Goal: Information Seeking & Learning: Find contact information

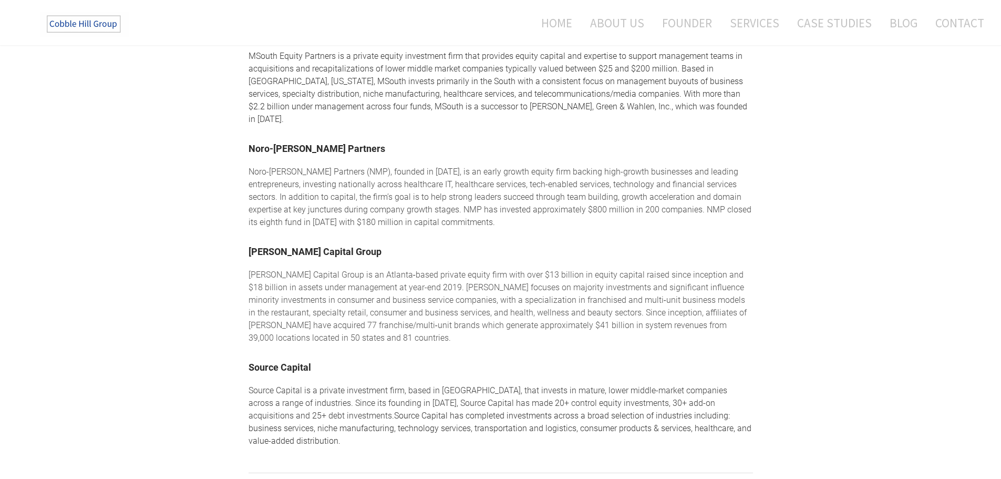
scroll to position [526, 0]
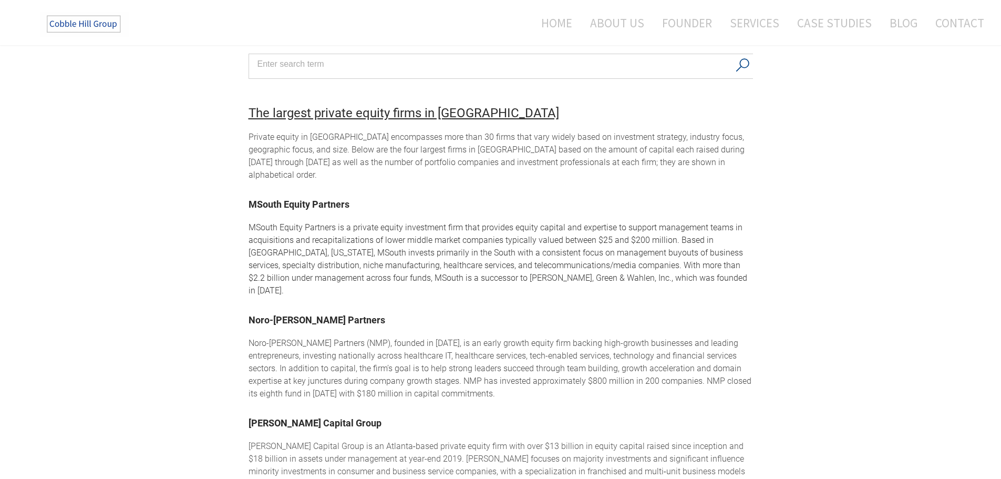
drag, startPoint x: 309, startPoint y: 301, endPoint x: 280, endPoint y: 296, distance: 29.2
click at [280, 310] on strong "Noro-[PERSON_NAME] Partners" at bounding box center [317, 318] width 137 height 17
click at [309, 314] on font "Noro-[PERSON_NAME] Partners" at bounding box center [317, 319] width 137 height 11
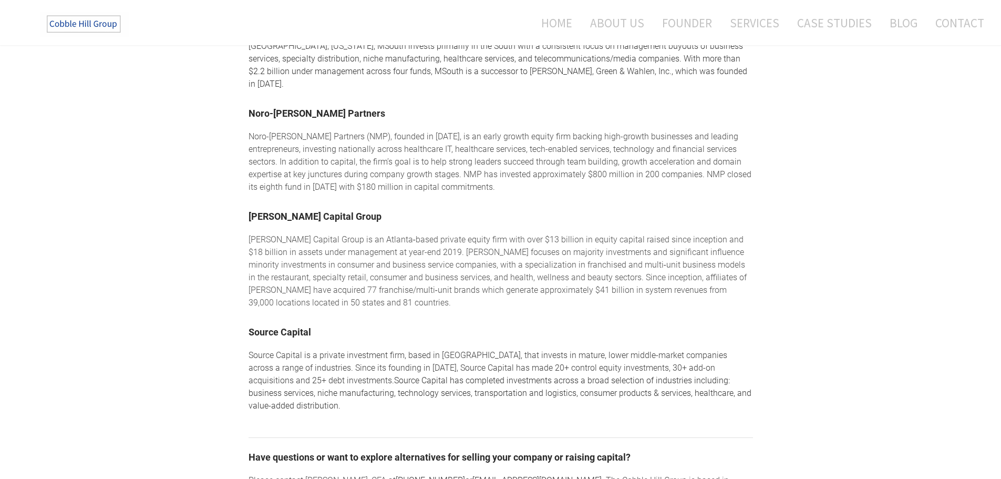
scroll to position [736, 0]
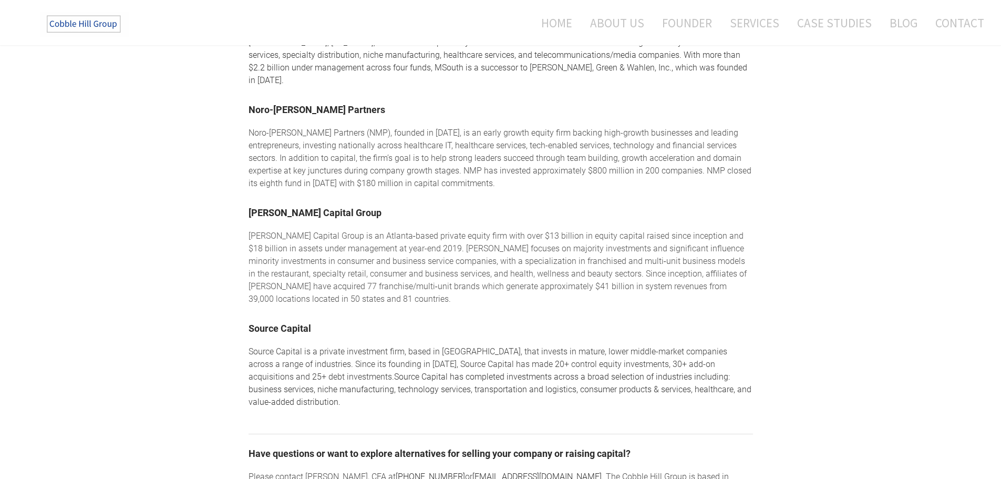
click at [306, 207] on link "[PERSON_NAME] Capital Group" at bounding box center [315, 212] width 133 height 11
click at [291, 323] on link "Source Capital" at bounding box center [280, 328] width 63 height 11
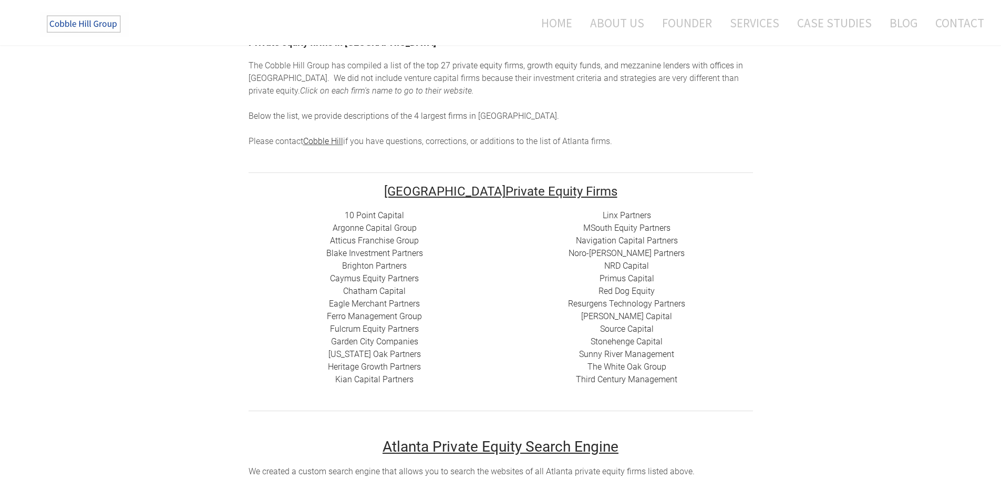
scroll to position [105, 0]
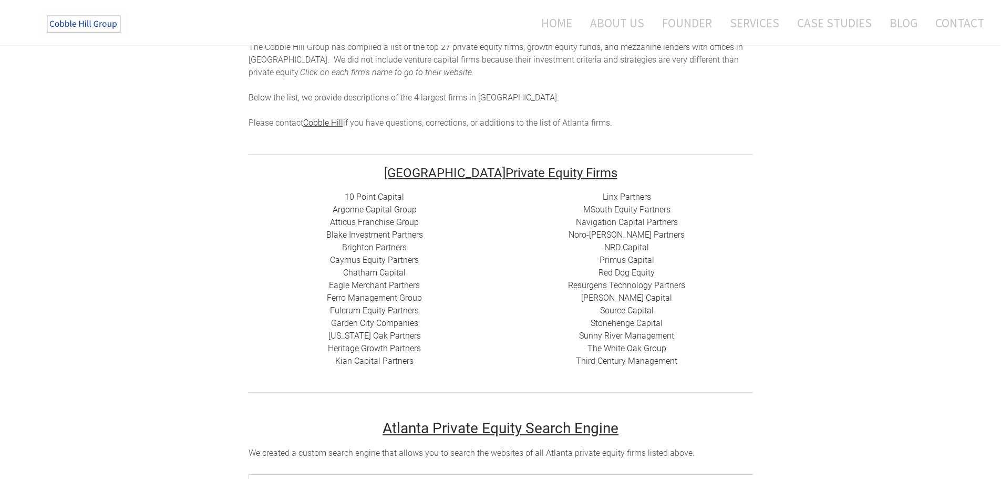
click at [374, 205] on link "Argonne Capital Group" at bounding box center [375, 209] width 84 height 10
click at [372, 223] on link "Atticus Franchise Group" at bounding box center [374, 222] width 89 height 10
click at [367, 234] on link "Blake Investment Partners" at bounding box center [374, 235] width 97 height 10
click at [368, 248] on link "Brighton Partners" at bounding box center [374, 247] width 65 height 10
click at [366, 260] on link "Caymus Equity Partners" at bounding box center [374, 260] width 89 height 10
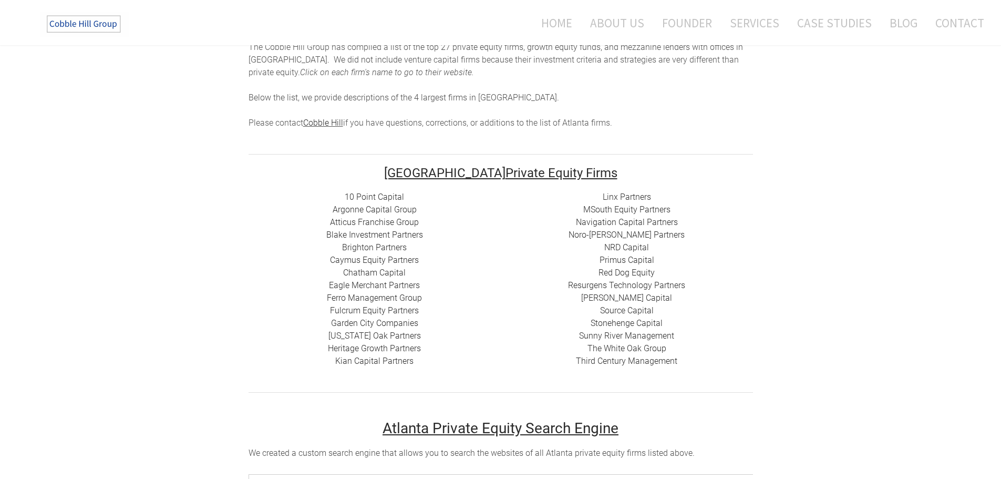
click at [366, 271] on link "Chatham Capital" at bounding box center [374, 273] width 63 height 10
click at [364, 285] on link "Eagle Merchant Partners" at bounding box center [374, 285] width 91 height 10
click at [362, 300] on link "Ferro Management Group" at bounding box center [374, 298] width 95 height 10
click at [361, 310] on link "Fulcrum Equity Partners​​" at bounding box center [374, 310] width 89 height 10
click at [384, 324] on link "Garden City Companies" at bounding box center [374, 323] width 87 height 10
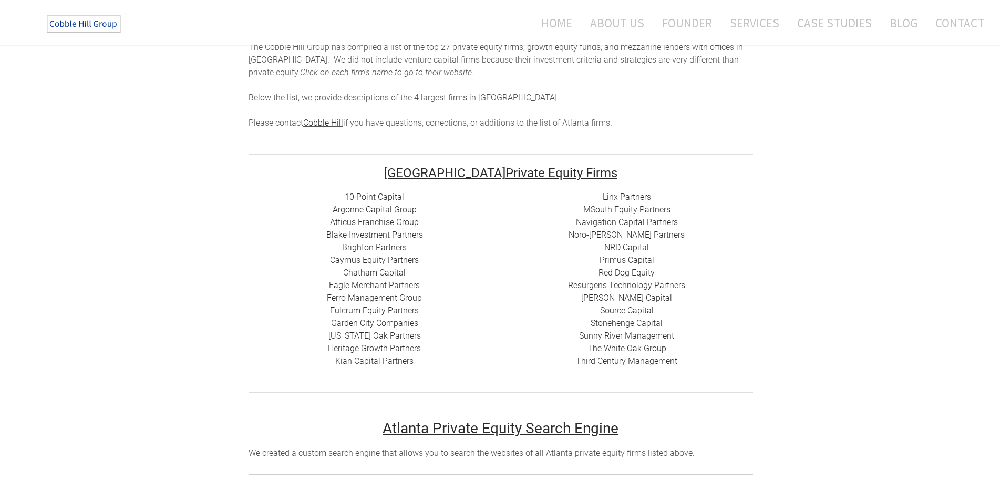
click at [385, 337] on link "[US_STATE] Oak Partners" at bounding box center [374, 336] width 93 height 10
click at [385, 346] on link "Heritage Growth Partners" at bounding box center [374, 348] width 93 height 10
click at [384, 361] on link "​Kian Capital Partners" at bounding box center [374, 361] width 78 height 10
click at [639, 193] on link "Linx Partners" at bounding box center [627, 197] width 48 height 10
click at [618, 233] on link "Noro-[PERSON_NAME] Partners" at bounding box center [627, 235] width 116 height 10
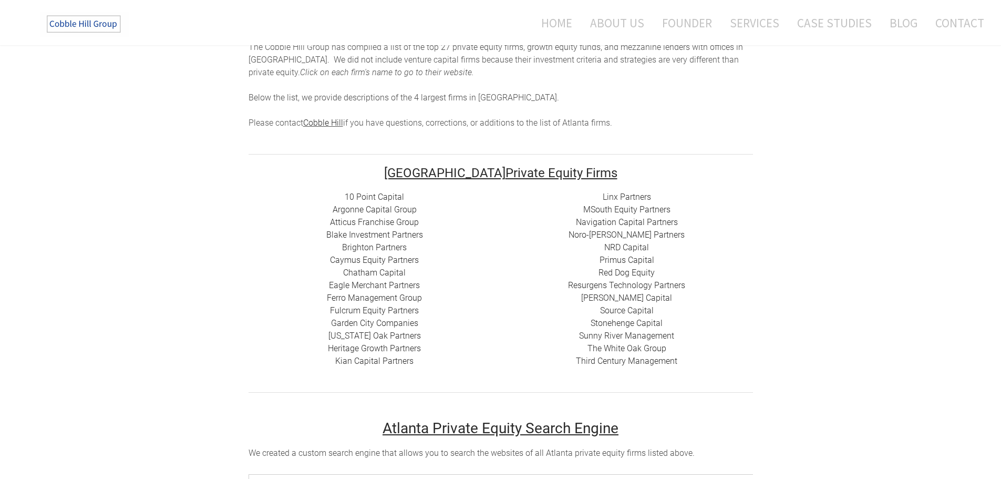
click at [619, 243] on link "NRD Capital" at bounding box center [626, 247] width 45 height 10
click at [620, 258] on link "Primus Capital" at bounding box center [627, 260] width 55 height 10
click at [624, 270] on link "Red Dog Equity" at bounding box center [627, 273] width 56 height 10
click at [624, 284] on link "​ Resurgens Technology Partners" at bounding box center [626, 285] width 117 height 10
click at [624, 294] on link "[PERSON_NAME] Capital" at bounding box center [626, 298] width 91 height 10
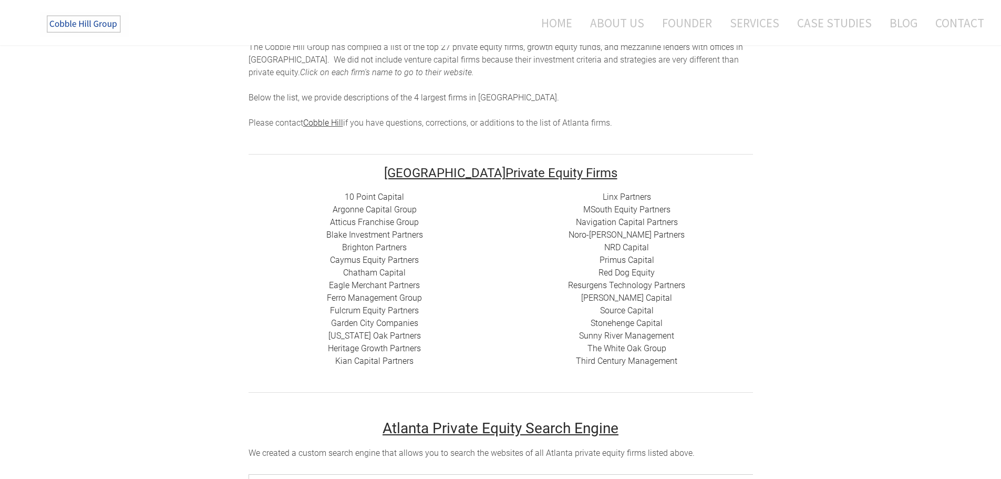
click at [625, 306] on link "Source Capital" at bounding box center [627, 310] width 54 height 10
click at [625, 321] on link "Stonehenge Capital" at bounding box center [627, 323] width 72 height 10
click at [624, 335] on link "Sunny River Management" at bounding box center [626, 336] width 95 height 10
click at [623, 346] on link "The White Oak Group" at bounding box center [627, 348] width 79 height 10
click at [622, 367] on div "Linx Partners MSouth Equity Partners ​ Navigation Capital Partners Noro-[PERSON…" at bounding box center [627, 279] width 252 height 177
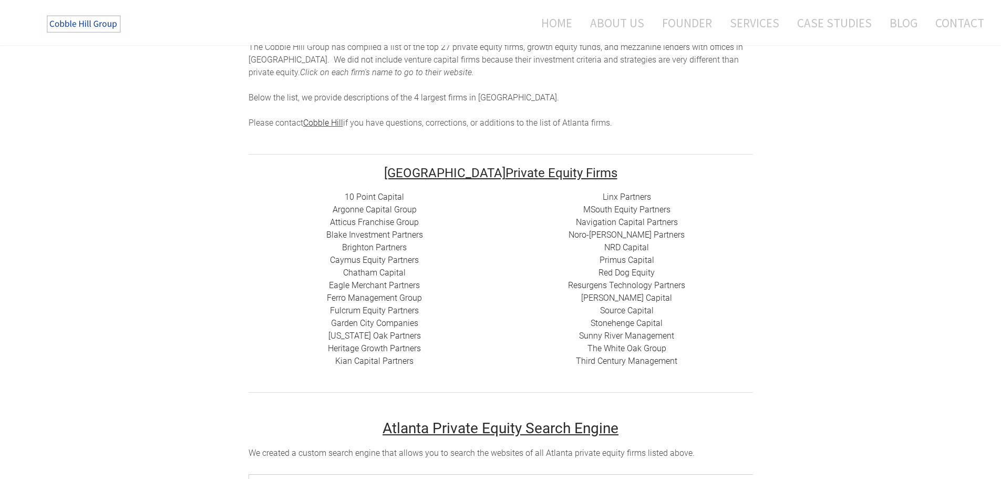
click at [618, 359] on link "Third Century Management" at bounding box center [626, 361] width 101 height 10
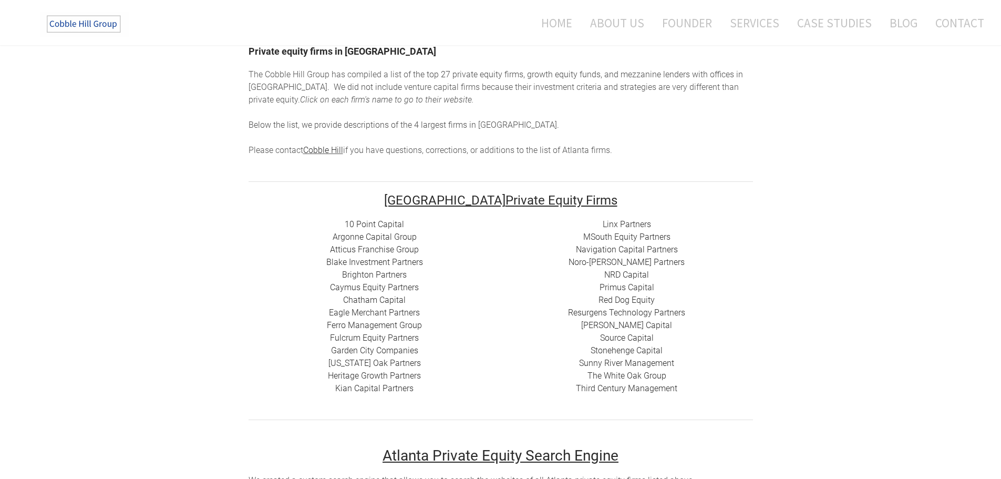
scroll to position [53, 0]
